Goal: Transaction & Acquisition: Purchase product/service

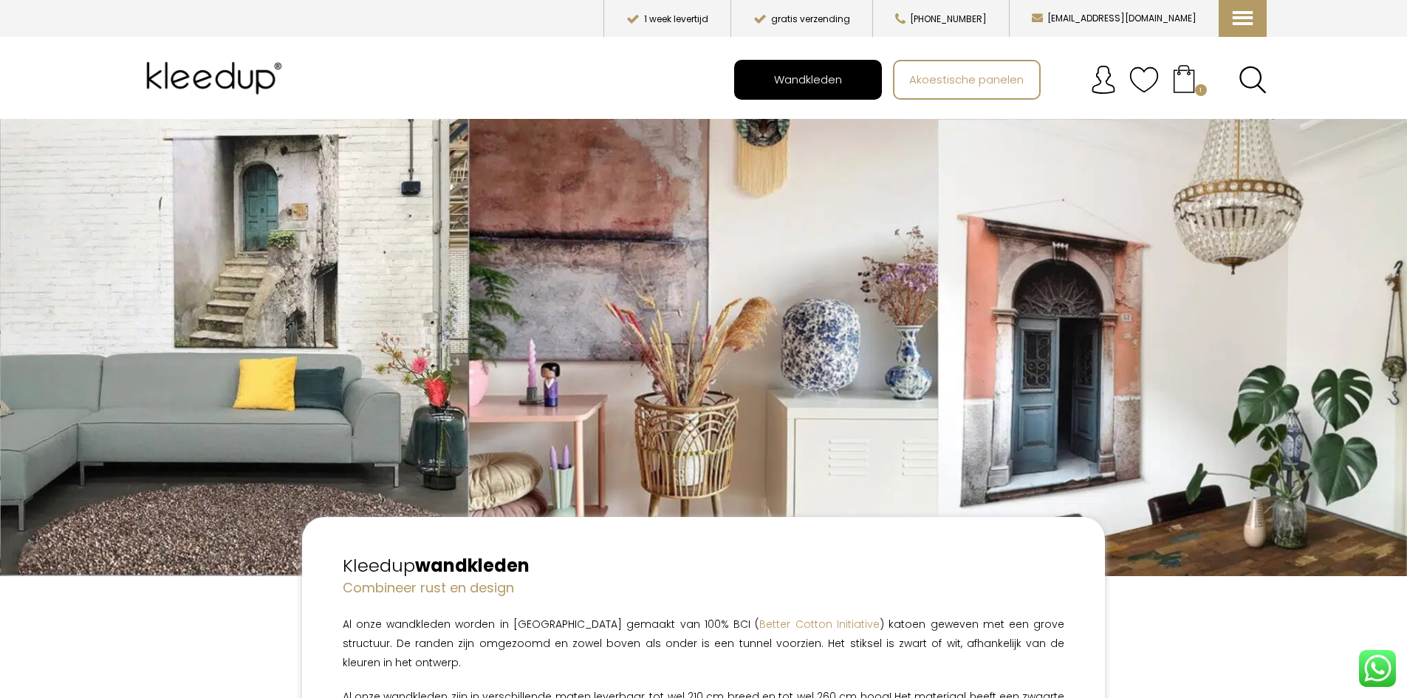
click at [804, 87] on span "Wandkleden" at bounding box center [808, 79] width 84 height 28
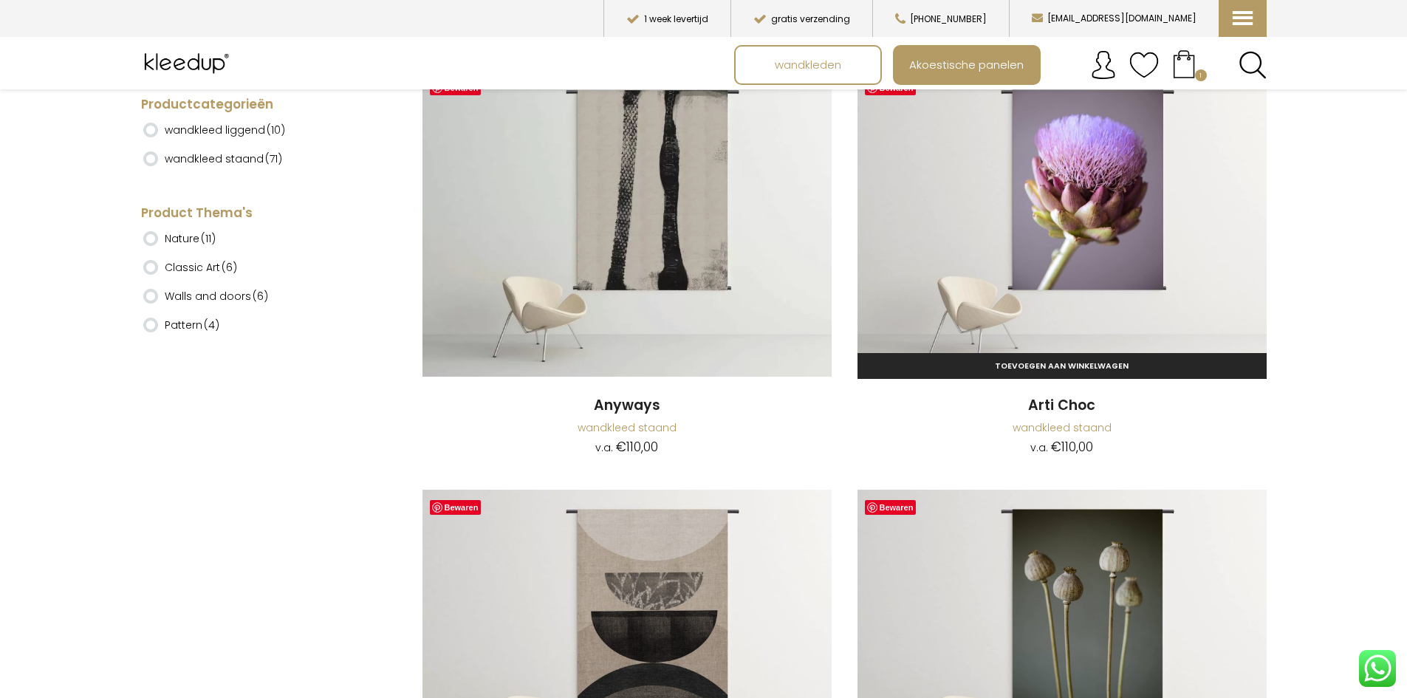
scroll to position [517, 0]
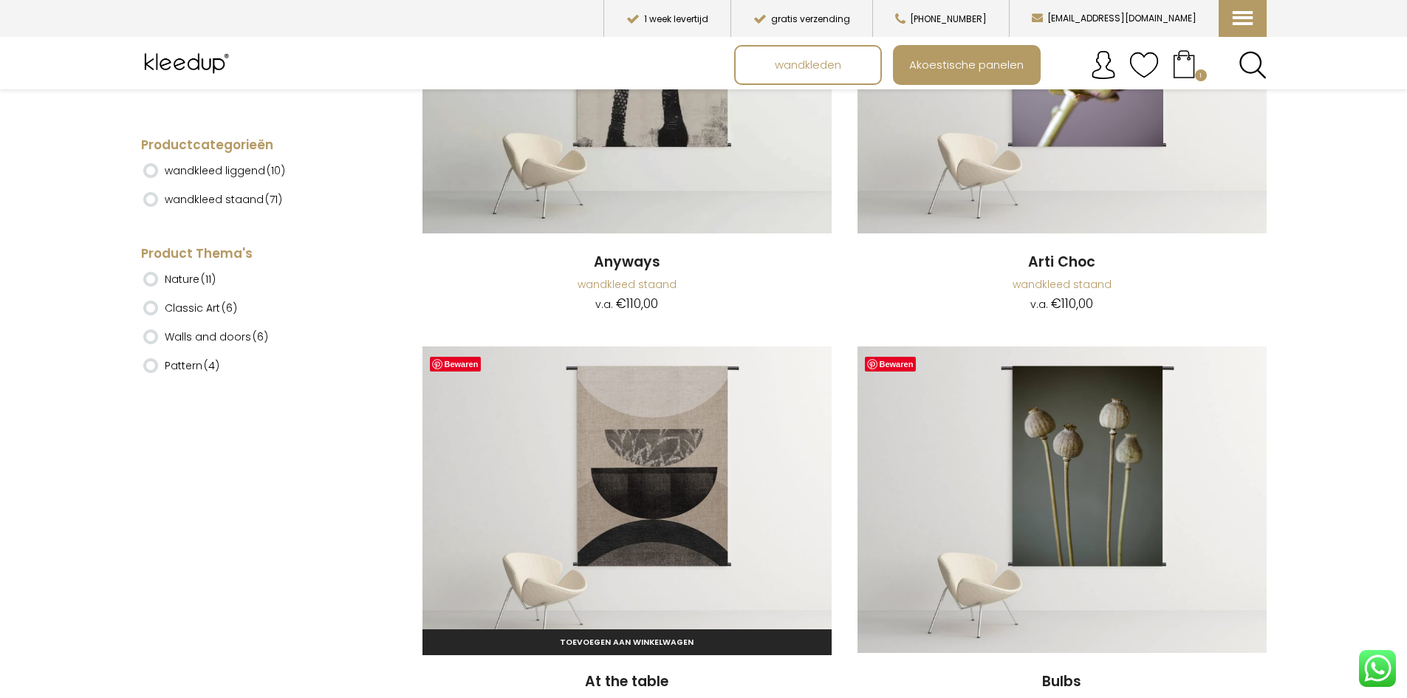
click at [664, 465] on img at bounding box center [627, 499] width 409 height 307
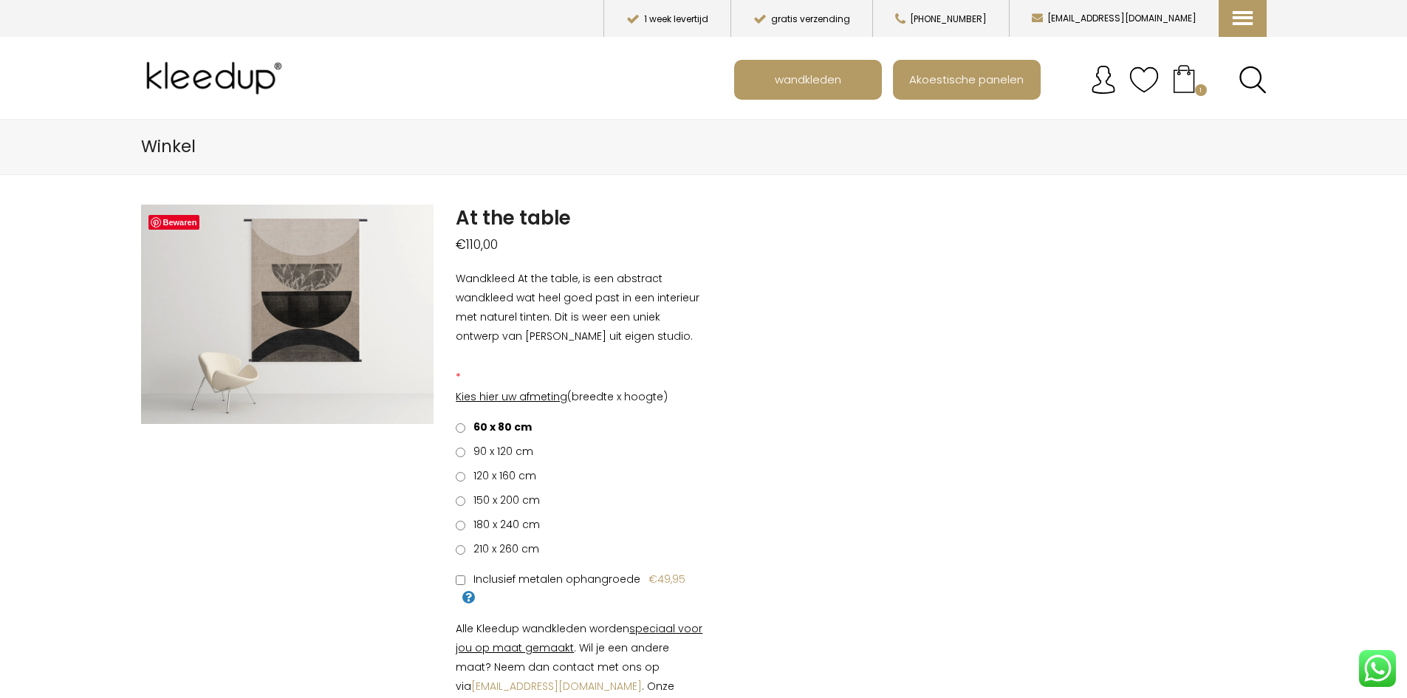
click at [493, 451] on span "90 x 120 cm" at bounding box center [500, 451] width 65 height 15
click at [480, 478] on span "120 x 160 cm" at bounding box center [502, 475] width 68 height 15
click at [486, 449] on span "90 x 120 cm" at bounding box center [500, 451] width 65 height 15
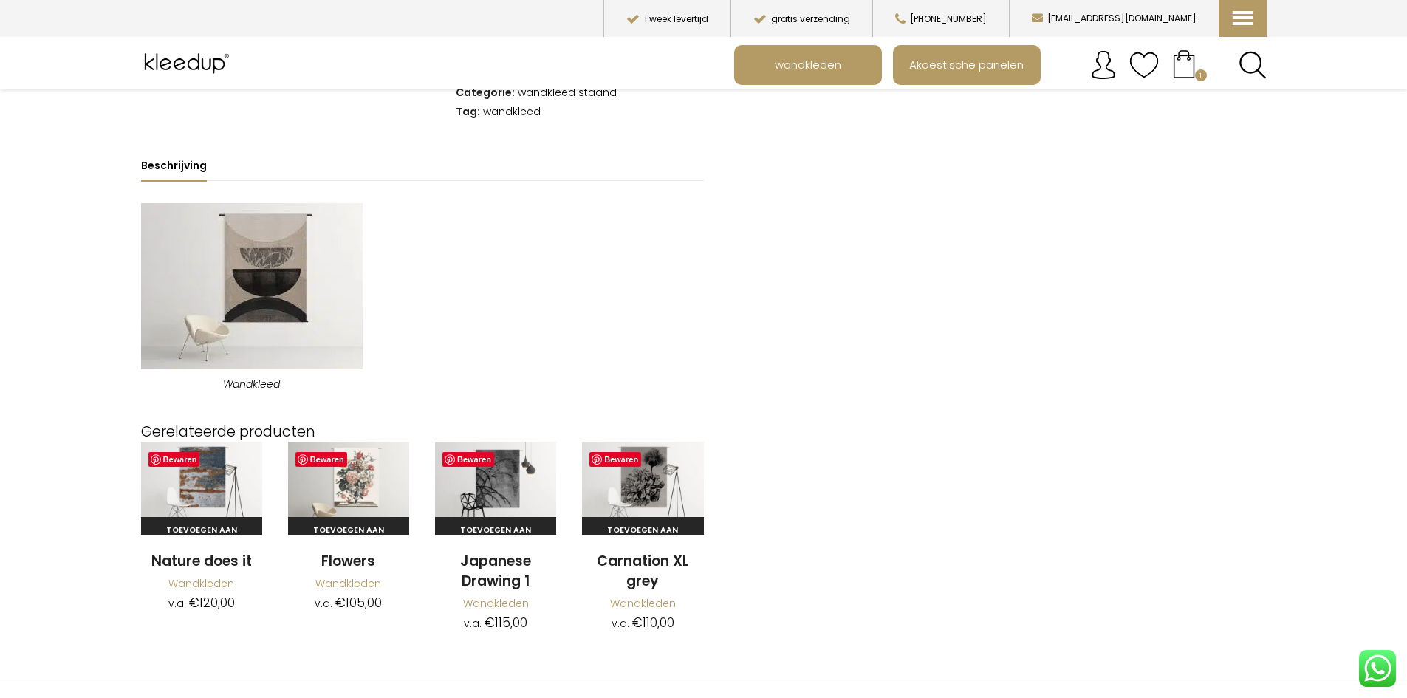
scroll to position [739, 0]
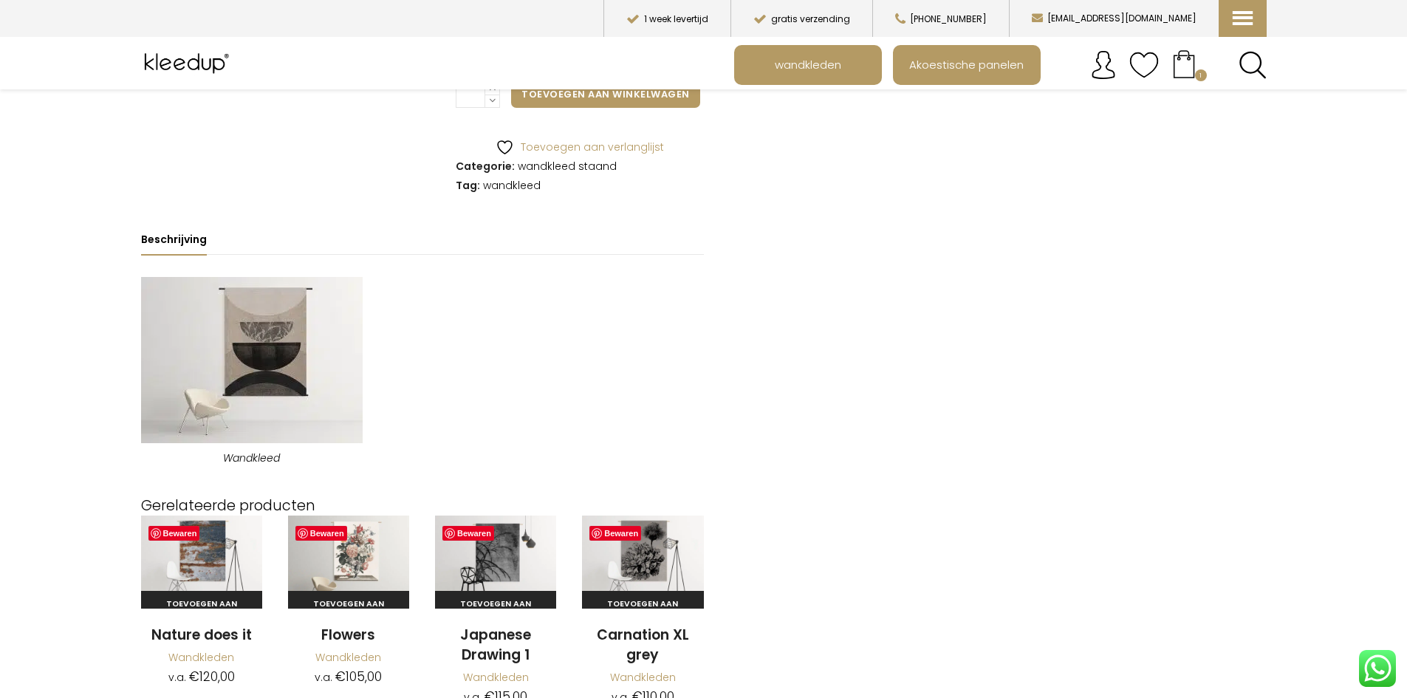
click at [256, 371] on img at bounding box center [252, 360] width 222 height 166
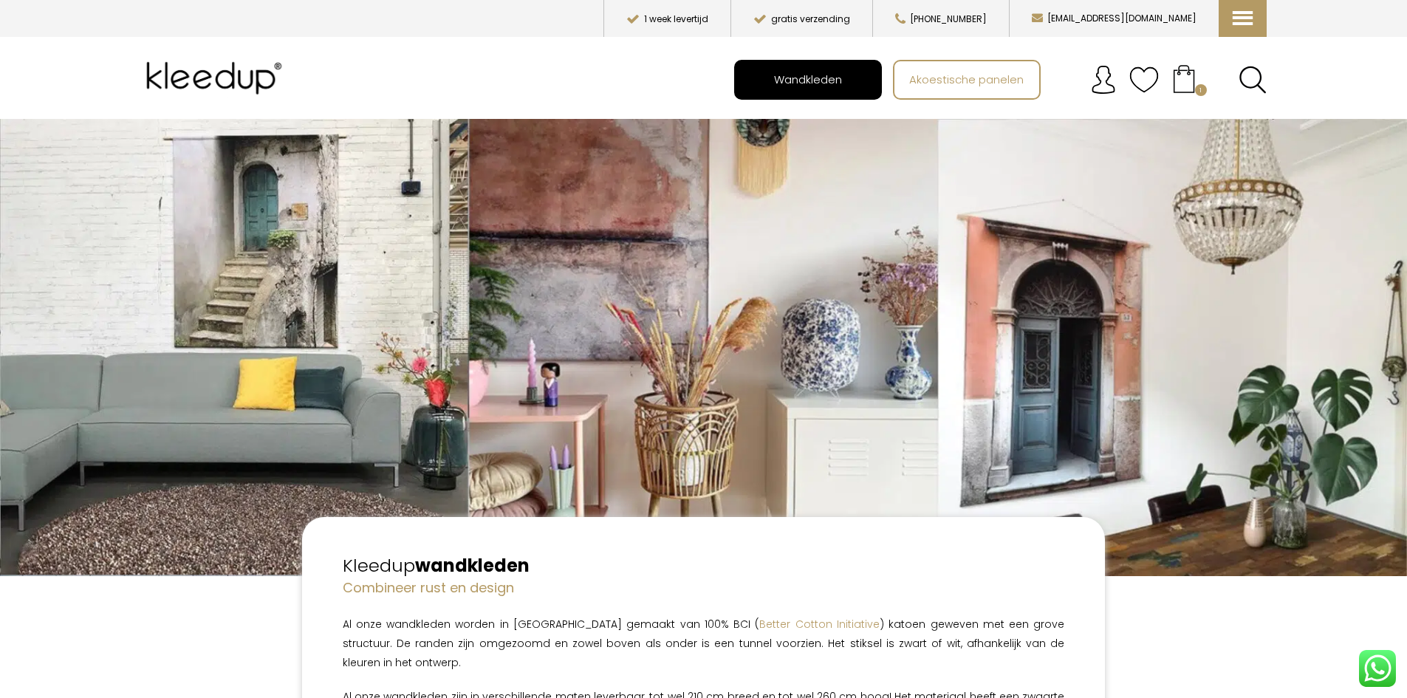
click at [790, 79] on span "Wandkleden" at bounding box center [808, 79] width 84 height 28
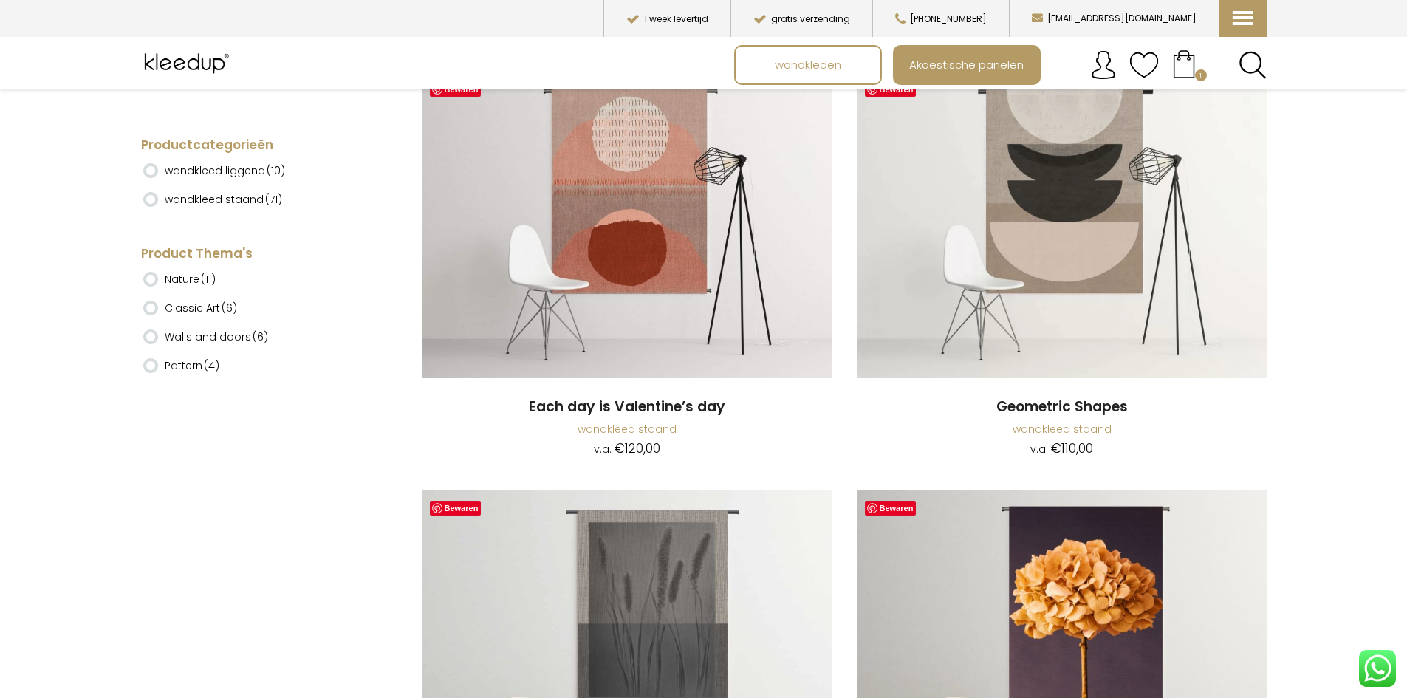
scroll to position [1847, 0]
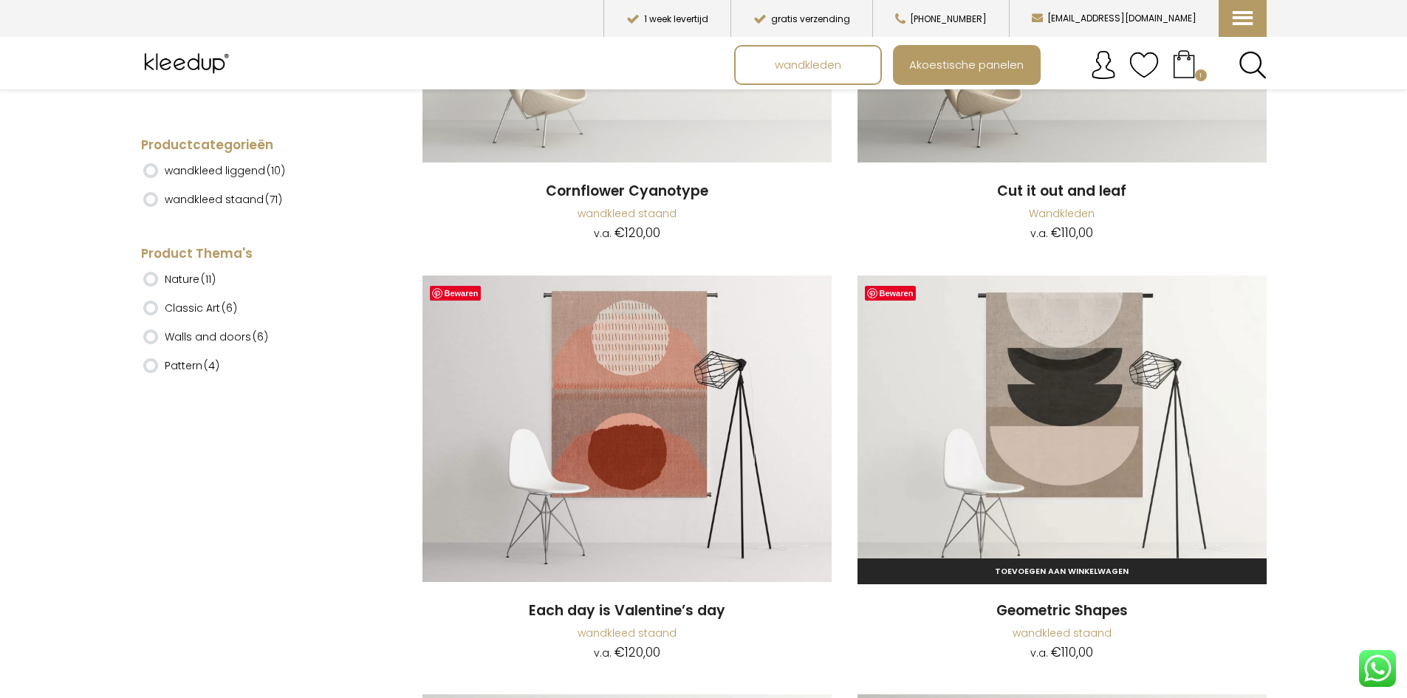
click at [1115, 439] on img at bounding box center [1062, 429] width 409 height 307
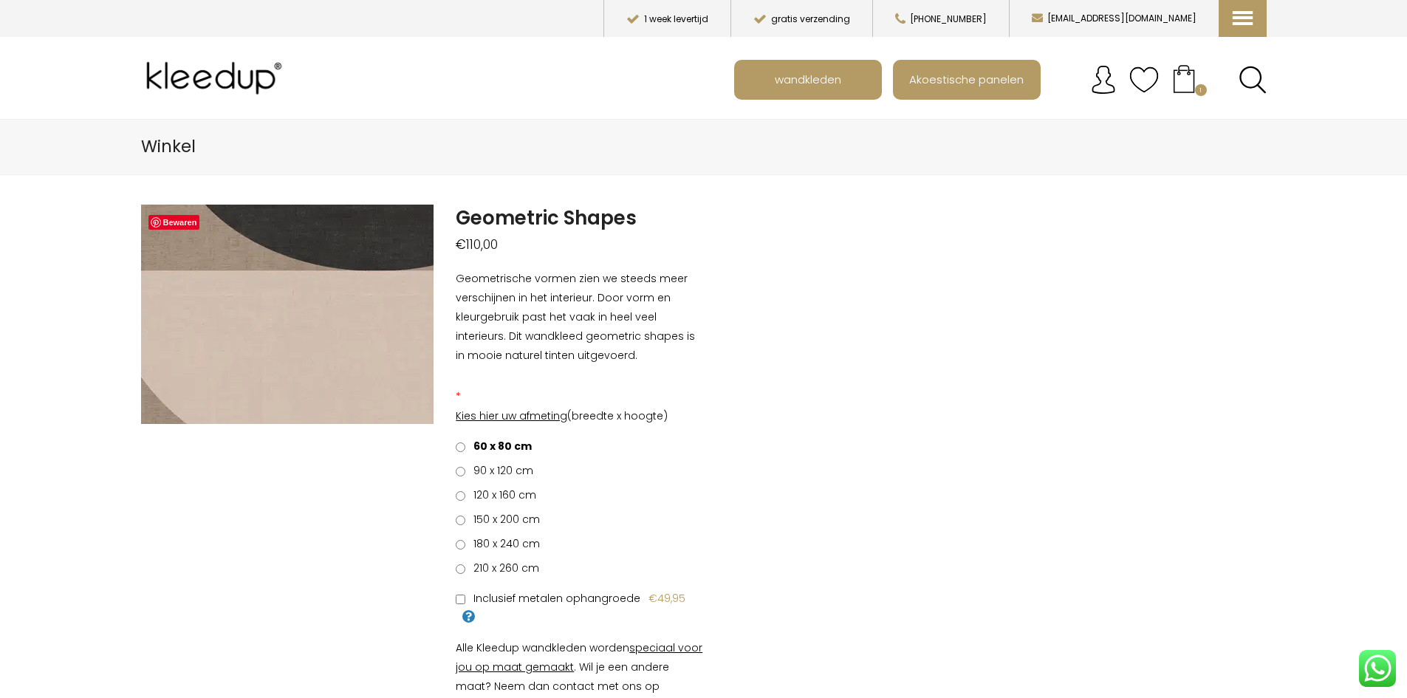
click at [267, 323] on img at bounding box center [366, 280] width 1477 height 1108
